Goal: Task Accomplishment & Management: Complete application form

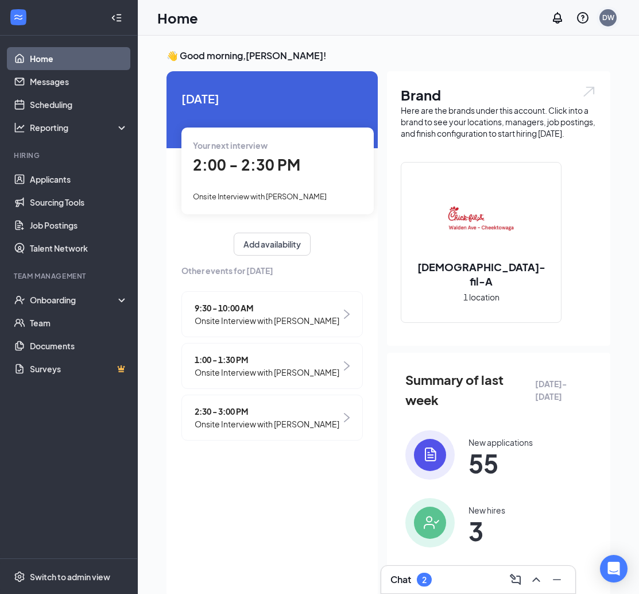
click at [617, 19] on div "DW" at bounding box center [607, 17] width 23 height 23
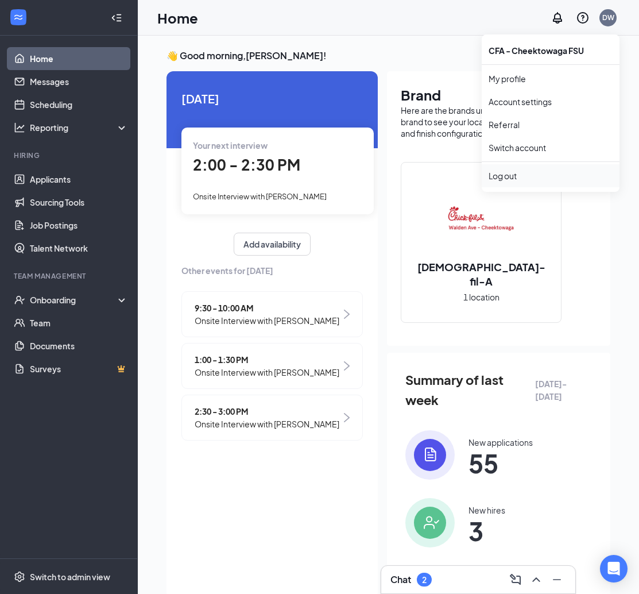
click at [530, 177] on div "Log out" at bounding box center [551, 175] width 124 height 11
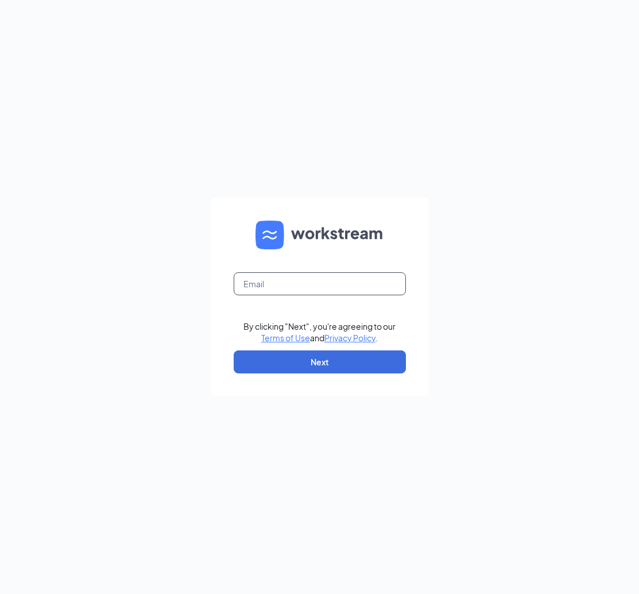
click at [307, 279] on input "text" at bounding box center [320, 283] width 172 height 23
type input "[PERSON_NAME][DOMAIN_NAME][EMAIL_ADDRESS][DOMAIN_NAME]"
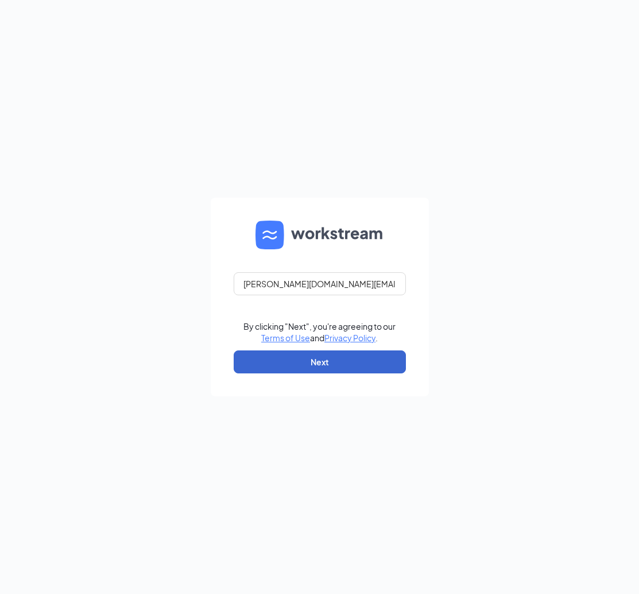
click at [305, 355] on button "Next" at bounding box center [320, 361] width 172 height 23
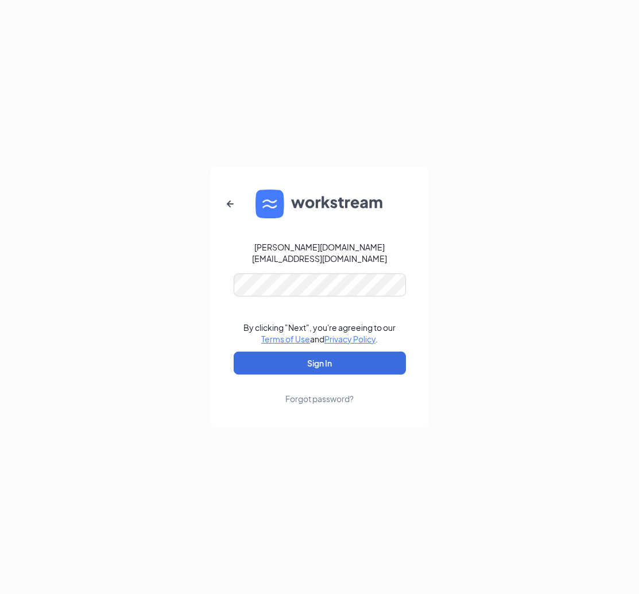
click at [319, 357] on button "Sign In" at bounding box center [320, 362] width 172 height 23
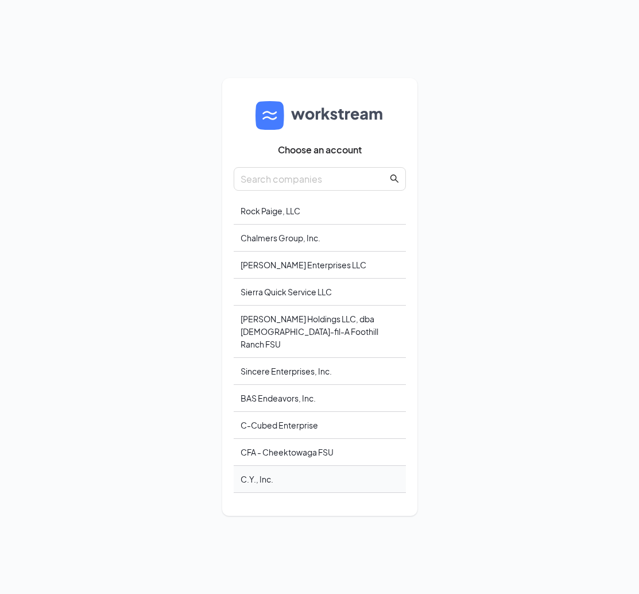
click at [274, 477] on div "C.Y., Inc." at bounding box center [320, 479] width 172 height 27
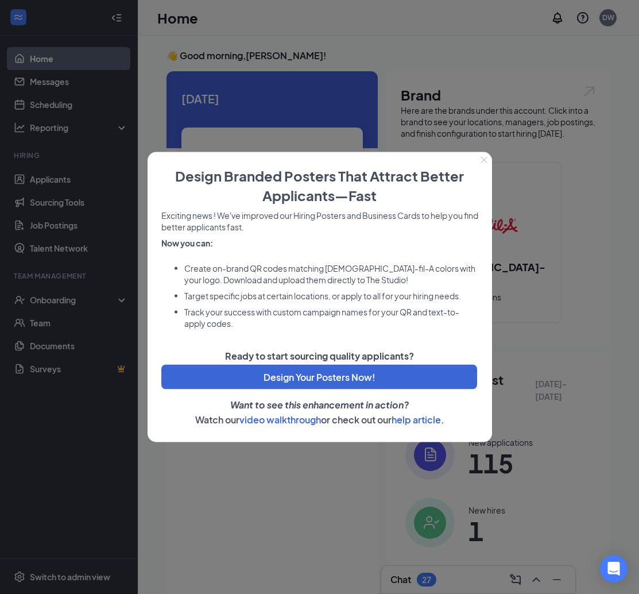
click at [483, 161] on icon "Close" at bounding box center [483, 160] width 7 height 7
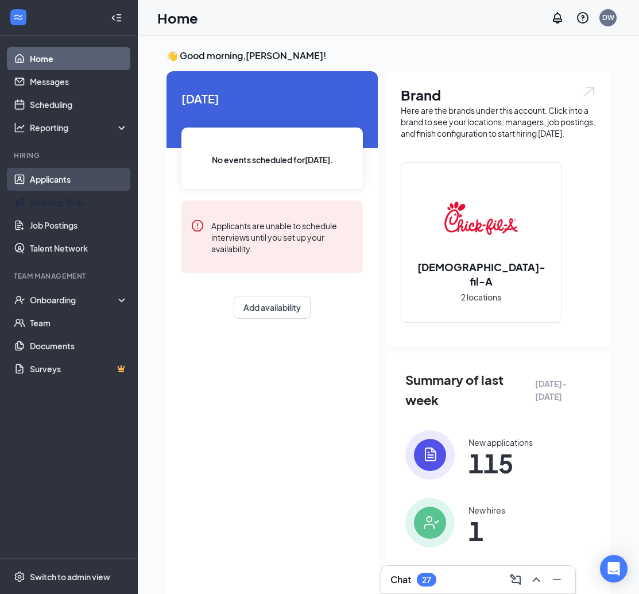
click at [58, 172] on link "Applicants" at bounding box center [79, 179] width 98 height 23
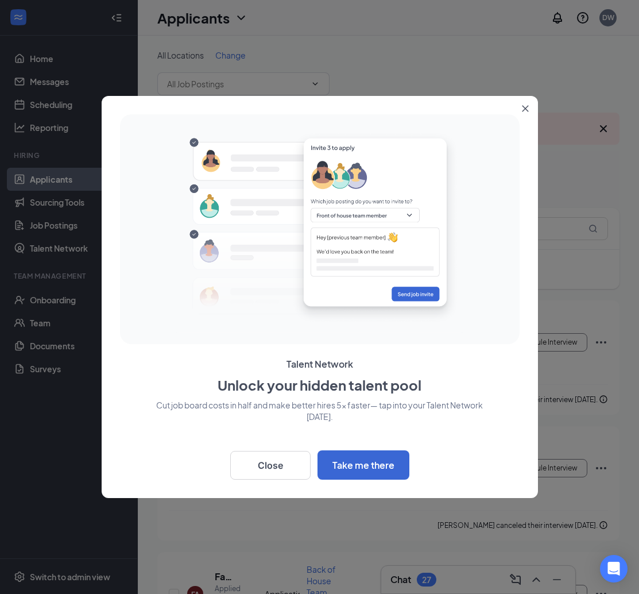
click at [525, 109] on icon "Close" at bounding box center [525, 109] width 6 height 6
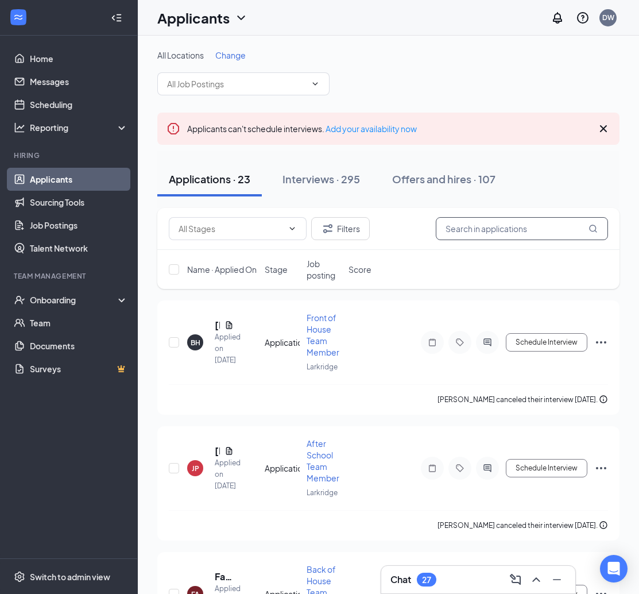
click at [495, 218] on input "text" at bounding box center [522, 228] width 172 height 23
click at [314, 181] on div "Interviews · 295" at bounding box center [320, 179] width 77 height 14
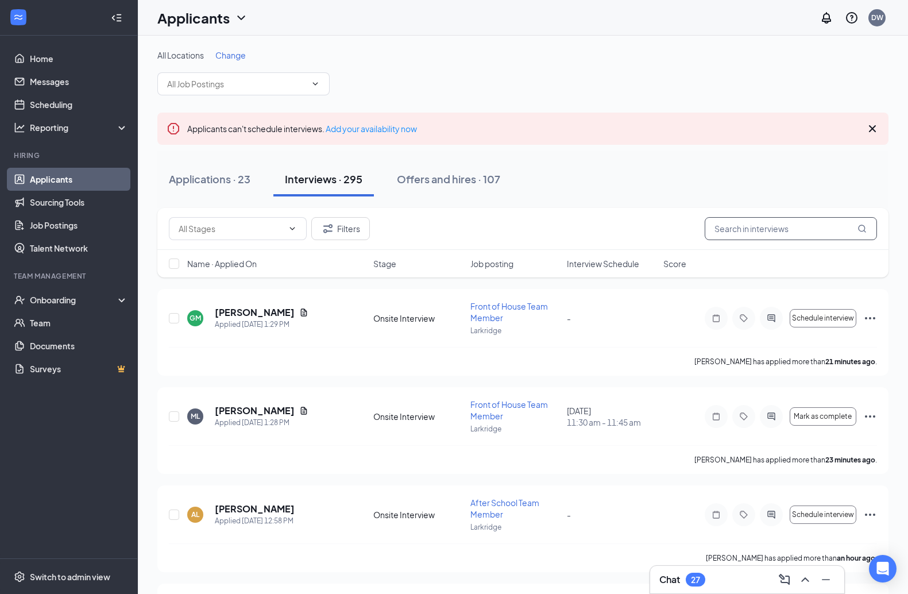
click at [638, 229] on input "text" at bounding box center [790, 228] width 172 height 23
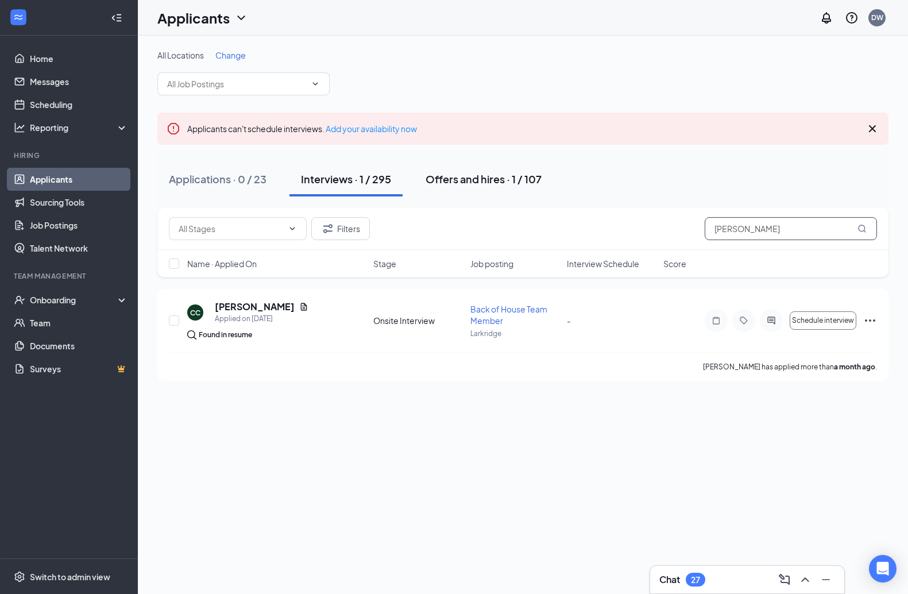
type input "Amy"
click at [497, 185] on div "Offers and hires · 1 / 107" at bounding box center [483, 179] width 116 height 14
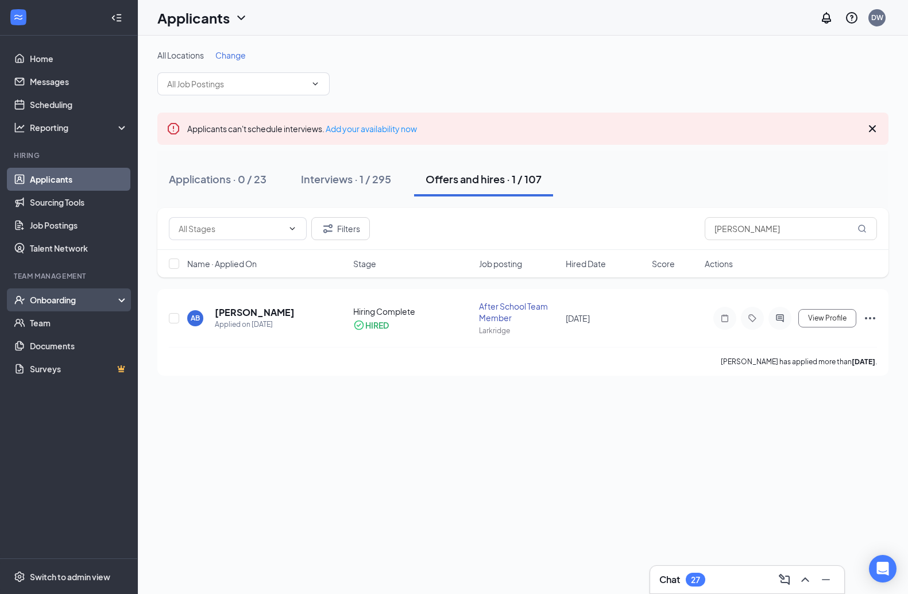
click at [63, 290] on div "Onboarding" at bounding box center [69, 299] width 138 height 23
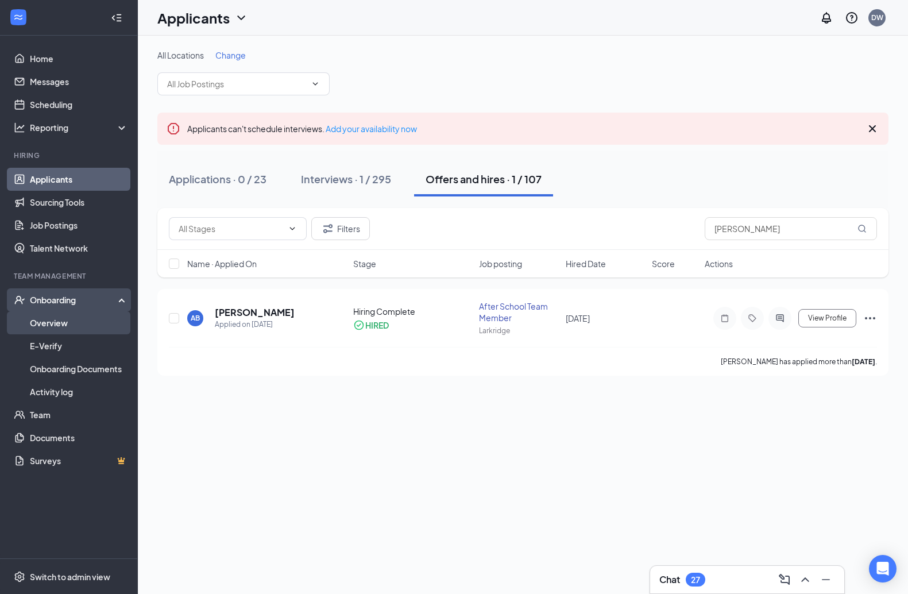
click at [56, 317] on link "Overview" at bounding box center [79, 322] width 98 height 23
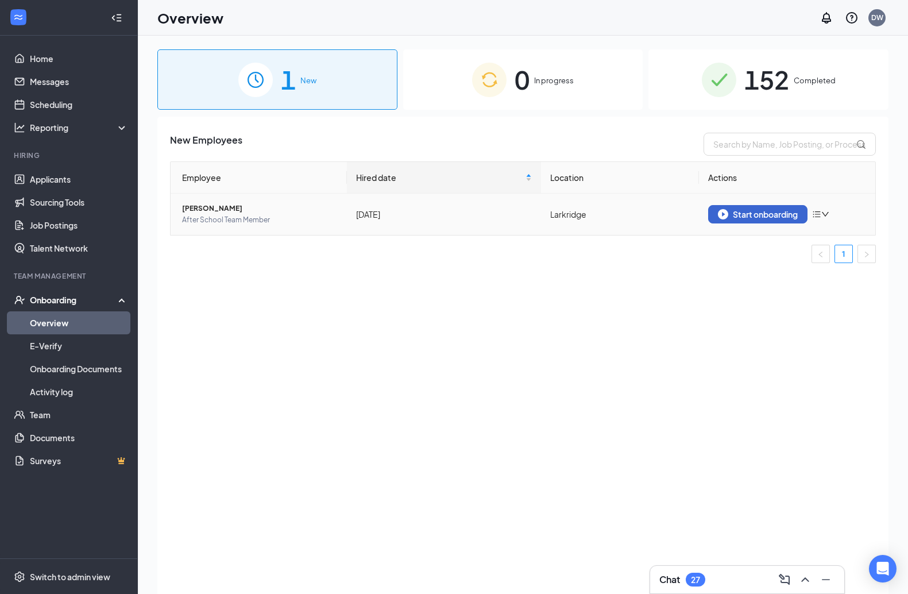
click at [638, 215] on div "Start onboarding" at bounding box center [758, 214] width 80 height 10
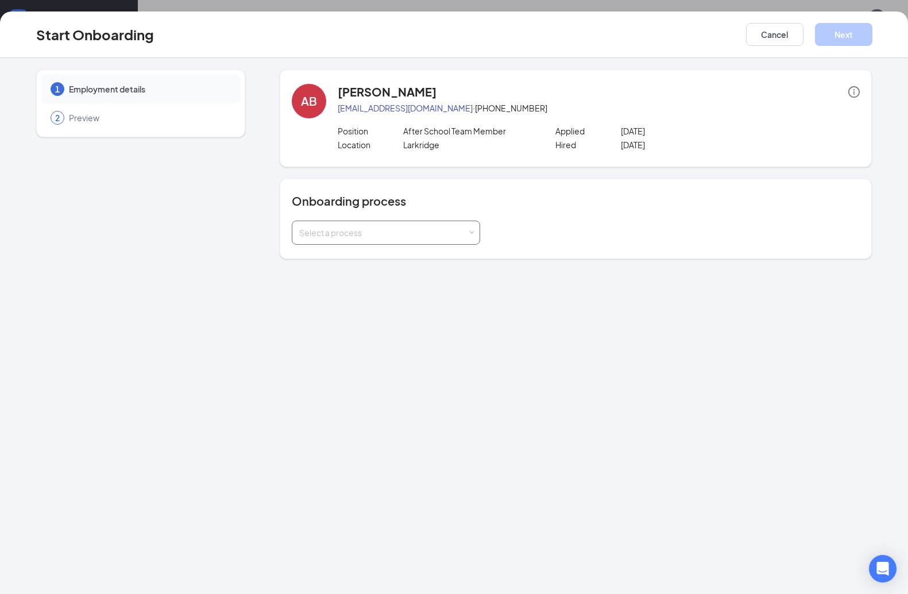
click at [441, 228] on div "Select a process" at bounding box center [383, 232] width 168 height 11
click at [405, 280] on li "Larkridge Onboarding" at bounding box center [386, 278] width 188 height 21
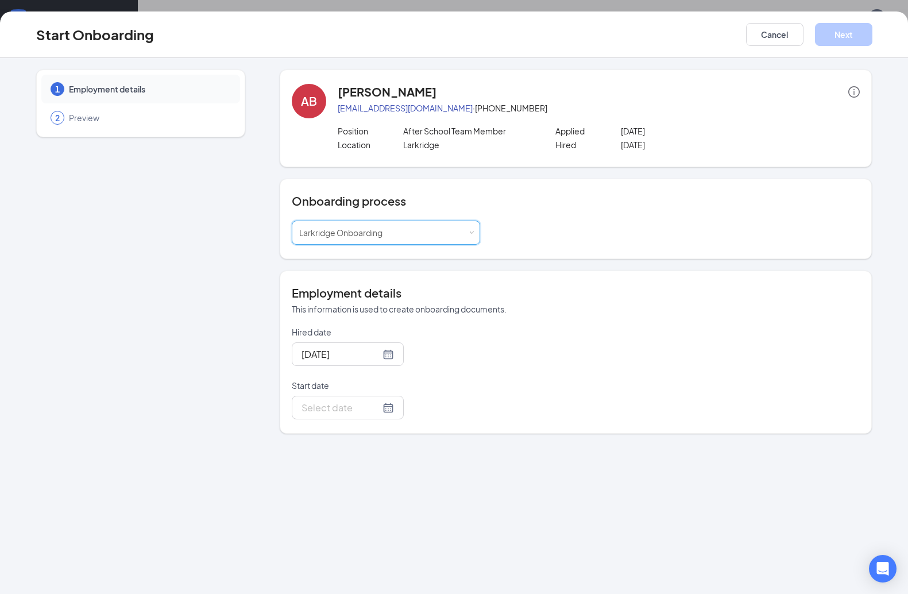
click at [601, 237] on div "Select a process Larkridge Onboarding" at bounding box center [576, 232] width 568 height 24
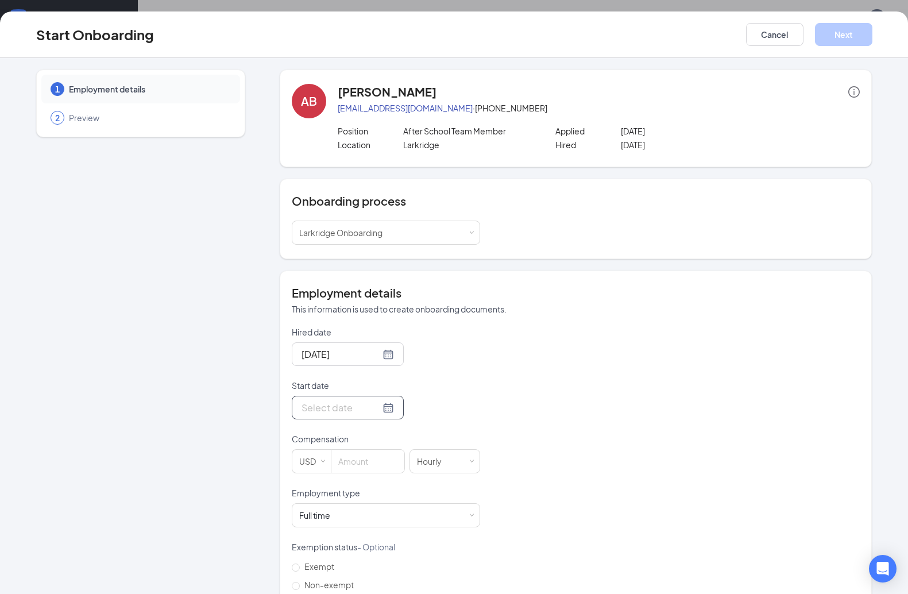
click at [380, 407] on div at bounding box center [347, 407] width 92 height 14
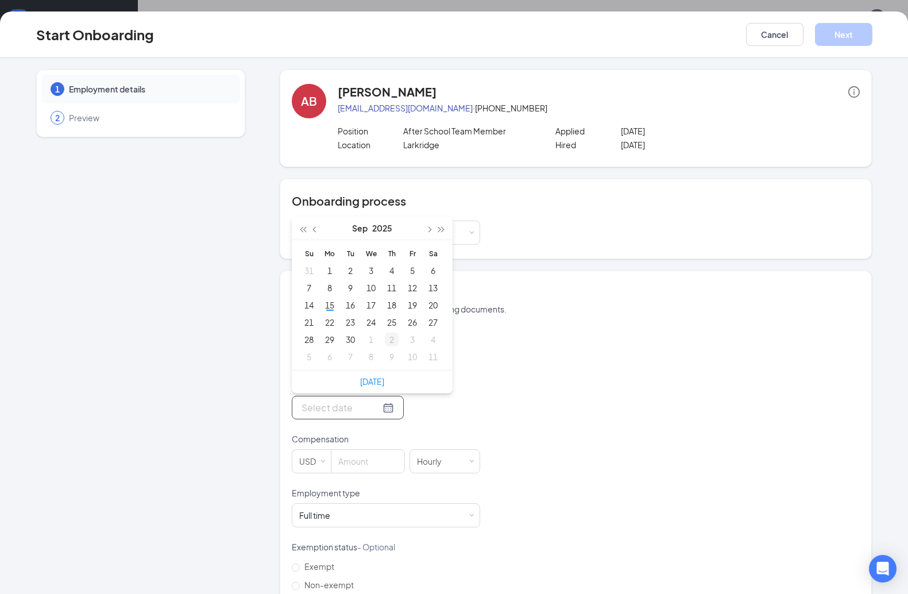
type input "Oct 9, 2025"
type input "Oct 2, 2025"
type input "Sep 25, 2025"
type input "Sep 18, 2025"
type input "Sep 17, 2025"
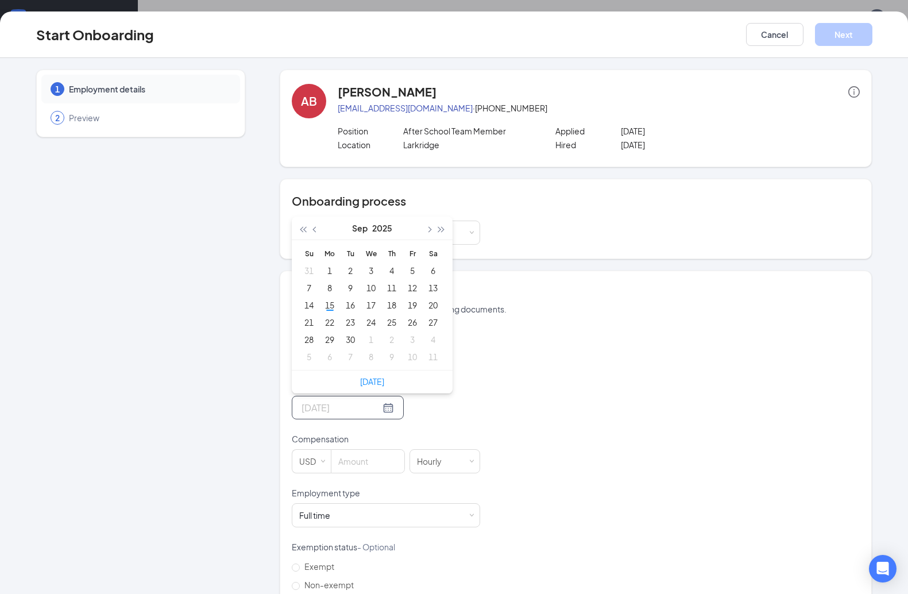
drag, startPoint x: 371, startPoint y: 305, endPoint x: 502, endPoint y: 351, distance: 138.7
click at [371, 305] on div "17" at bounding box center [371, 305] width 14 height 14
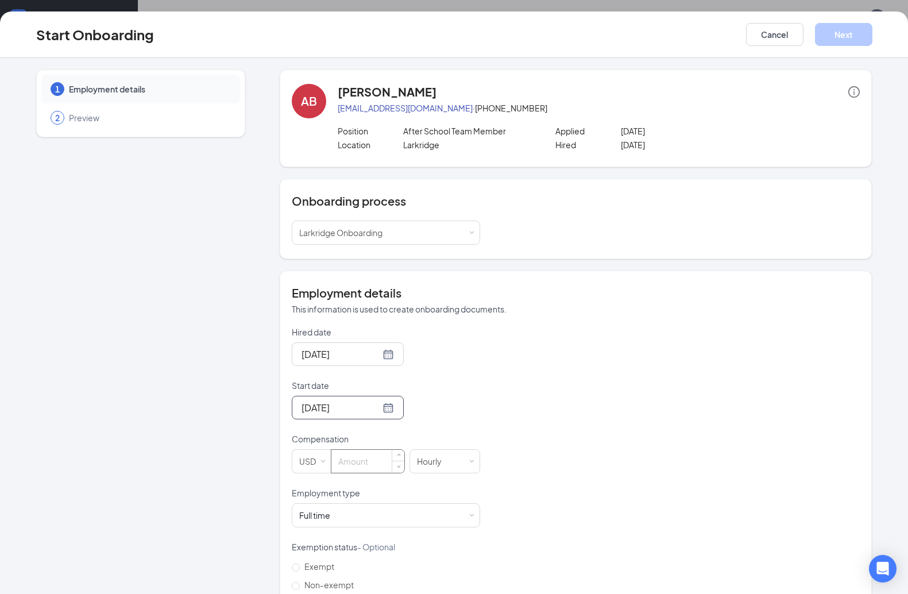
drag, startPoint x: 528, startPoint y: 366, endPoint x: 356, endPoint y: 453, distance: 192.5
click at [518, 370] on div "Hired date Sep 13, 2025 Start date Sep 17, 2025 Sep 2025 Su Mo Tu We Th Fr Sa 3…" at bounding box center [576, 486] width 568 height 321
click at [335, 468] on input at bounding box center [367, 460] width 73 height 23
type input "14.81"
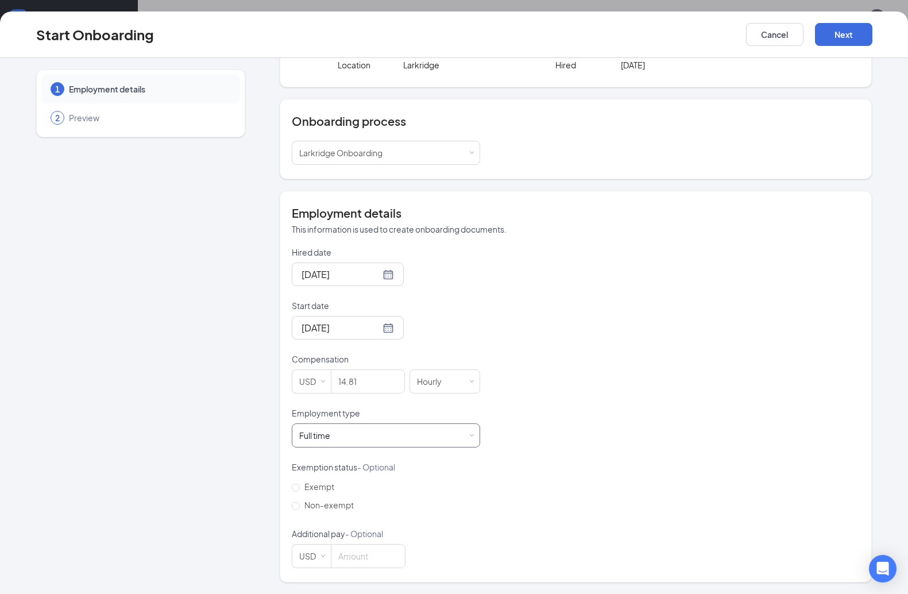
scroll to position [79, 0]
click at [445, 427] on div "Full time Works 30+ hours per week and is reasonably expected to work" at bounding box center [385, 436] width 173 height 23
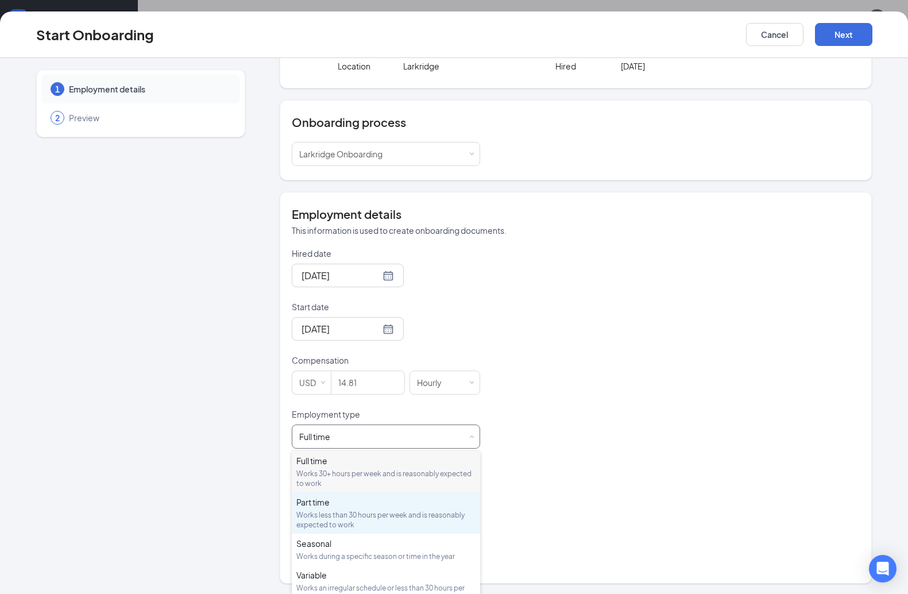
drag, startPoint x: 376, startPoint y: 502, endPoint x: 487, endPoint y: 479, distance: 113.3
click at [376, 502] on div "Part time" at bounding box center [385, 501] width 179 height 11
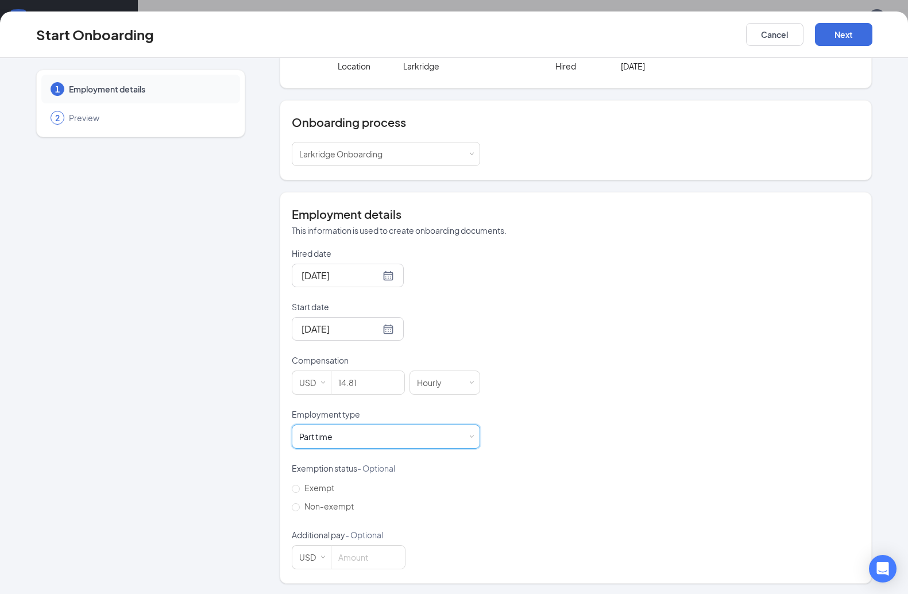
drag, startPoint x: 586, startPoint y: 468, endPoint x: 445, endPoint y: 482, distance: 140.7
click at [577, 470] on div "Hired date Sep 13, 2025 Start date Sep 17, 2025 Sep 2025 Su Mo Tu We Th Fr Sa 3…" at bounding box center [576, 407] width 568 height 321
click at [333, 503] on span "Non-exempt" at bounding box center [329, 506] width 59 height 10
click at [300, 503] on input "Non-exempt" at bounding box center [296, 507] width 8 height 8
radio input "true"
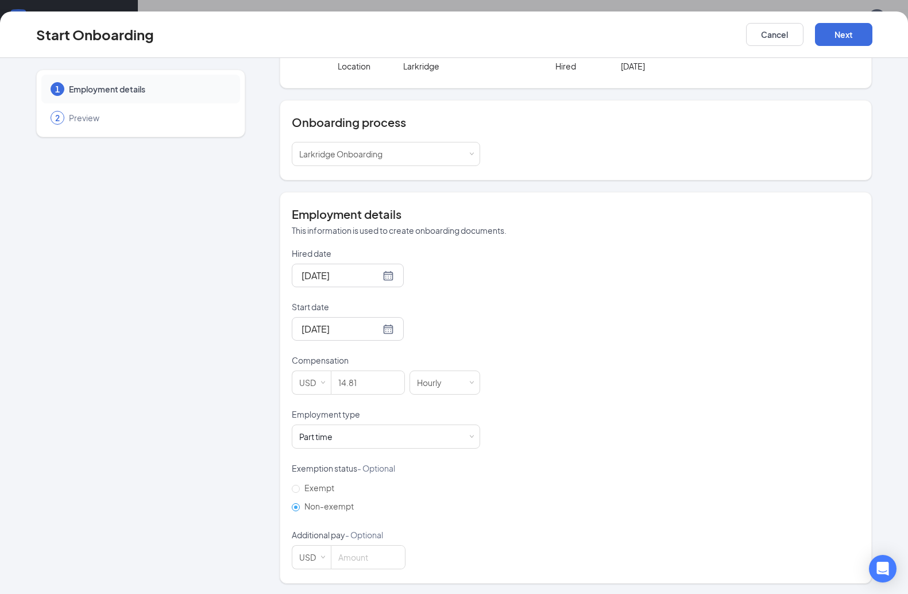
click at [497, 487] on div "Hired date Sep 13, 2025 Start date Sep 17, 2025 Sep 2025 Su Mo Tu We Th Fr Sa 3…" at bounding box center [576, 407] width 568 height 321
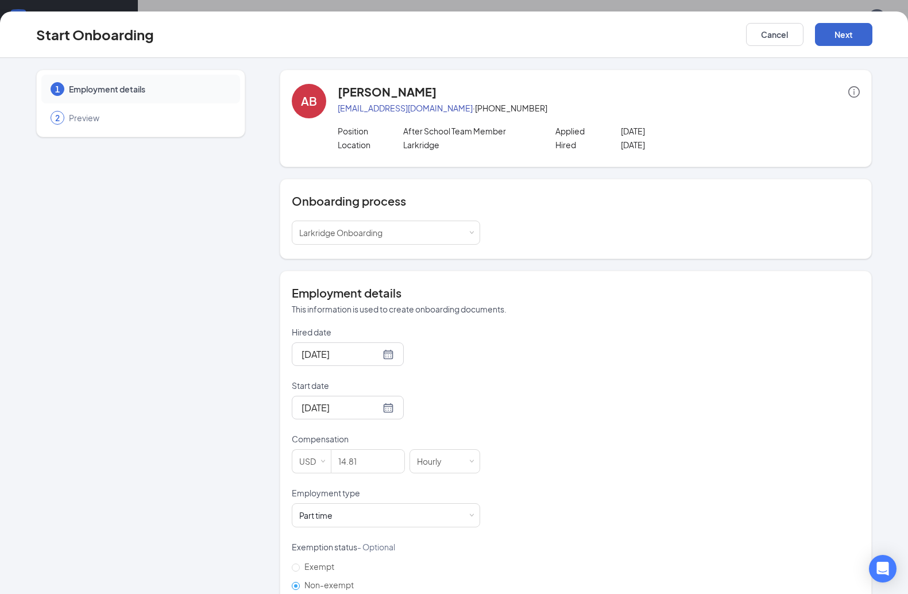
scroll to position [0, 0]
click at [638, 29] on button "Next" at bounding box center [843, 34] width 57 height 23
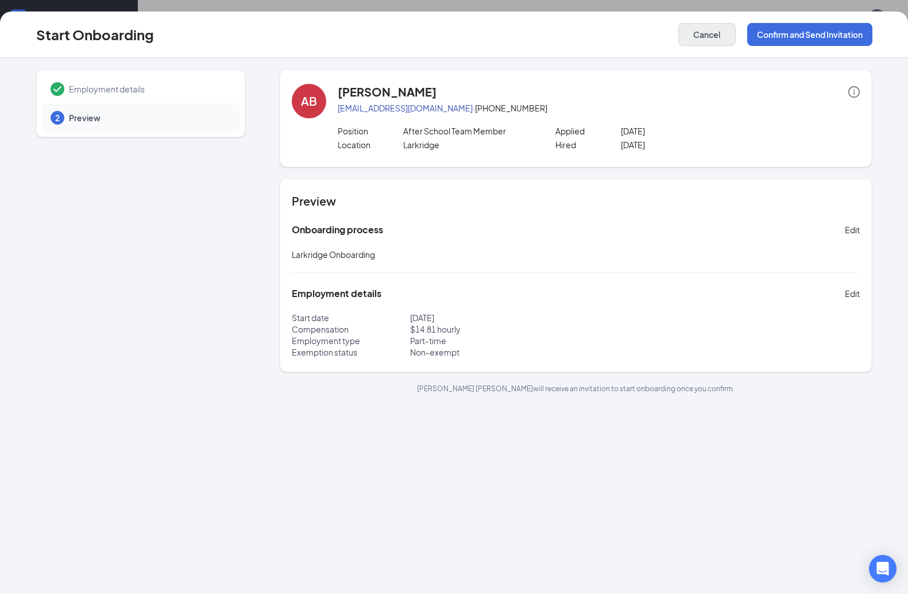
drag, startPoint x: 797, startPoint y: 33, endPoint x: 792, endPoint y: 37, distance: 6.7
click at [638, 33] on button "Confirm and Send Invitation" at bounding box center [809, 34] width 125 height 23
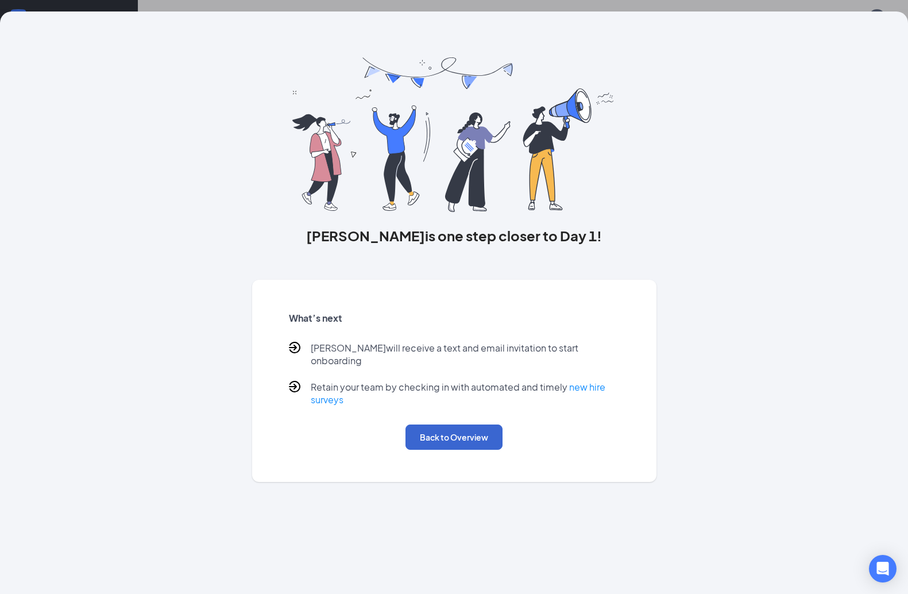
click at [478, 424] on button "Back to Overview" at bounding box center [453, 436] width 97 height 25
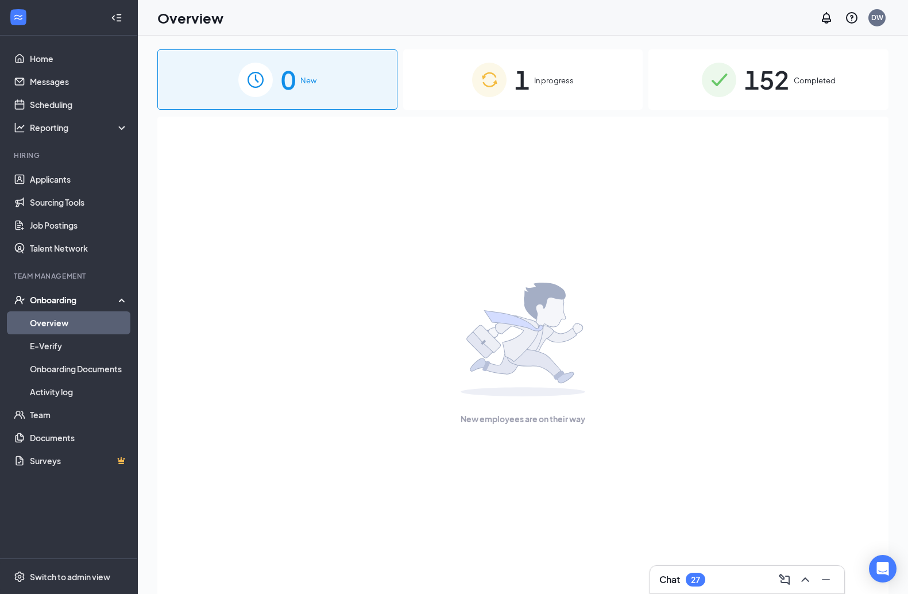
click at [552, 96] on div "1 In progress" at bounding box center [523, 79] width 240 height 60
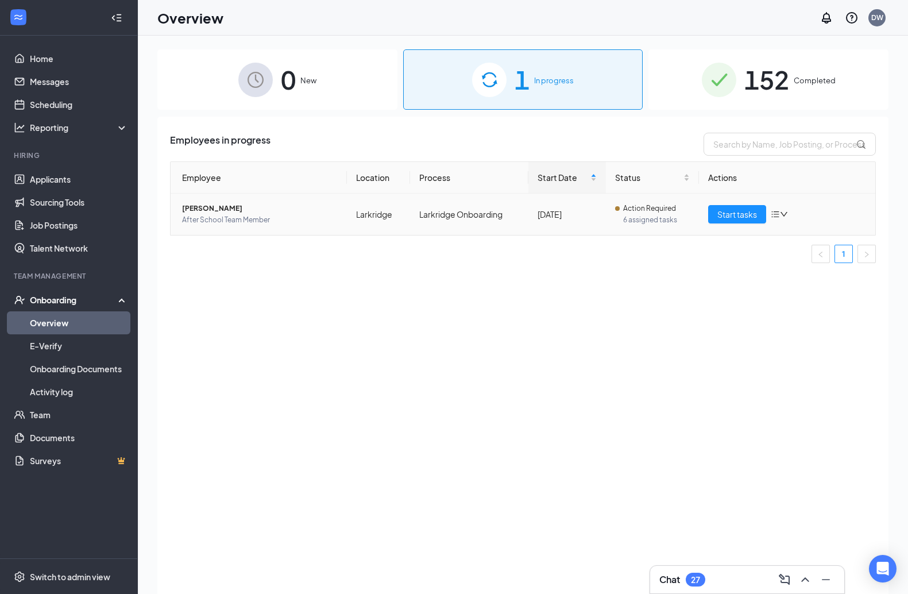
click at [285, 224] on span "After School Team Member" at bounding box center [260, 219] width 156 height 11
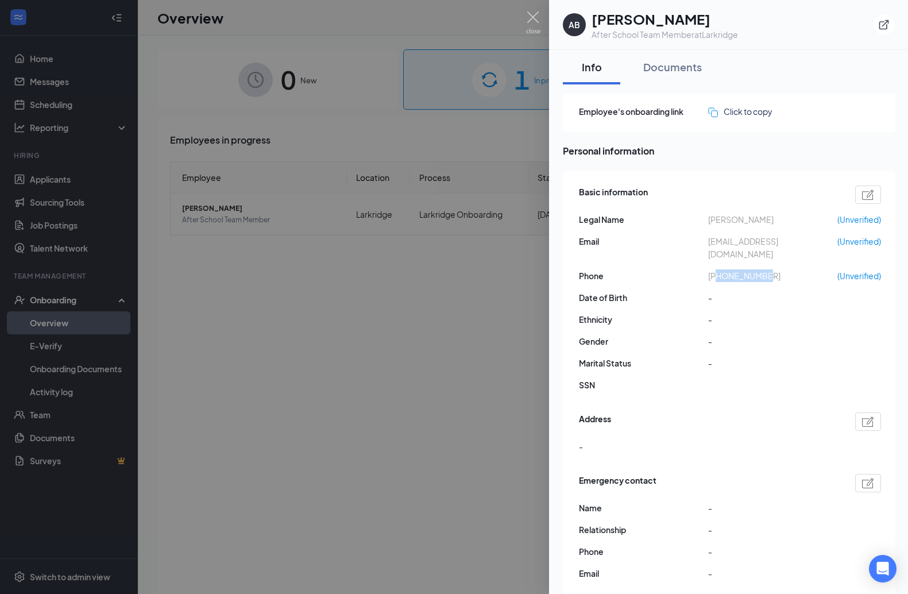
drag, startPoint x: 770, startPoint y: 266, endPoint x: 718, endPoint y: 266, distance: 52.2
click at [638, 269] on span "+17206105388" at bounding box center [772, 275] width 129 height 13
copy span "7206105388"
click at [533, 23] on img at bounding box center [533, 22] width 14 height 22
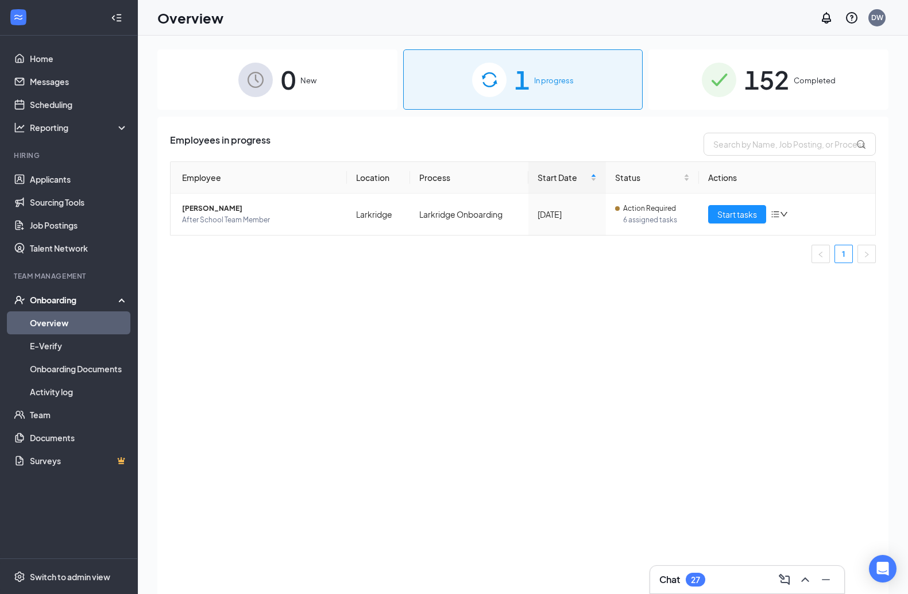
drag, startPoint x: 619, startPoint y: 301, endPoint x: 618, endPoint y: 290, distance: 11.0
click at [619, 301] on div "Employees in progress Employee Location Process Start Date Status Actions Amy B…" at bounding box center [522, 370] width 731 height 506
click at [638, 0] on div "Overview DW" at bounding box center [523, 18] width 770 height 36
click at [638, 304] on div "Employees in progress Employee Location Process Start Date Status Actions Amy B…" at bounding box center [522, 370] width 731 height 506
